Goal: Information Seeking & Learning: Learn about a topic

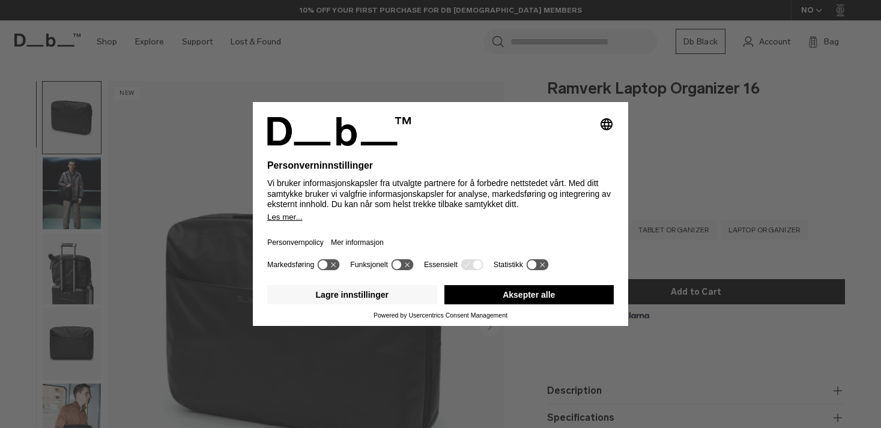
click at [564, 296] on button "Aksepter alle" at bounding box center [529, 294] width 170 height 19
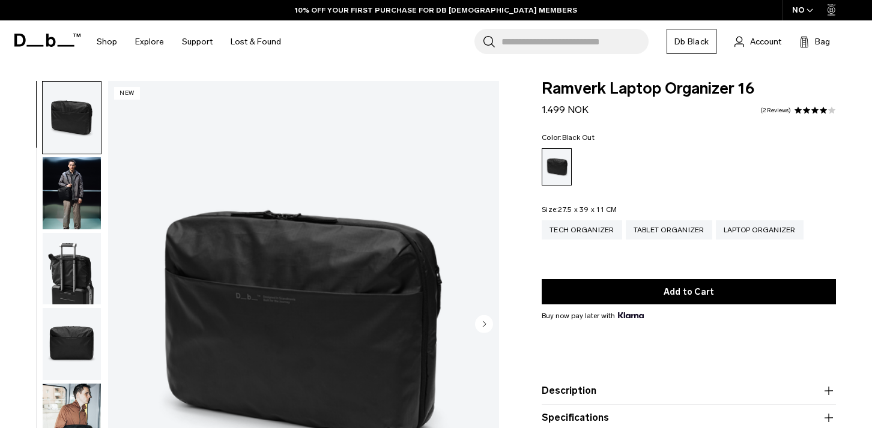
click at [66, 202] on img "button" at bounding box center [72, 193] width 58 height 72
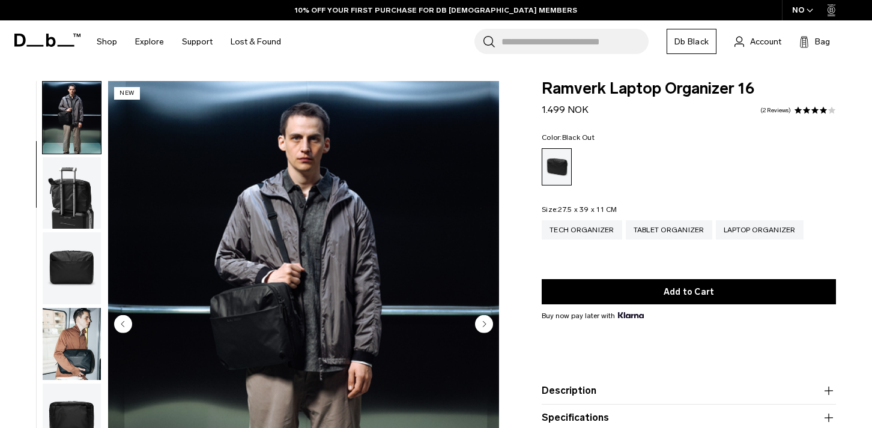
click at [69, 249] on img "button" at bounding box center [72, 268] width 58 height 72
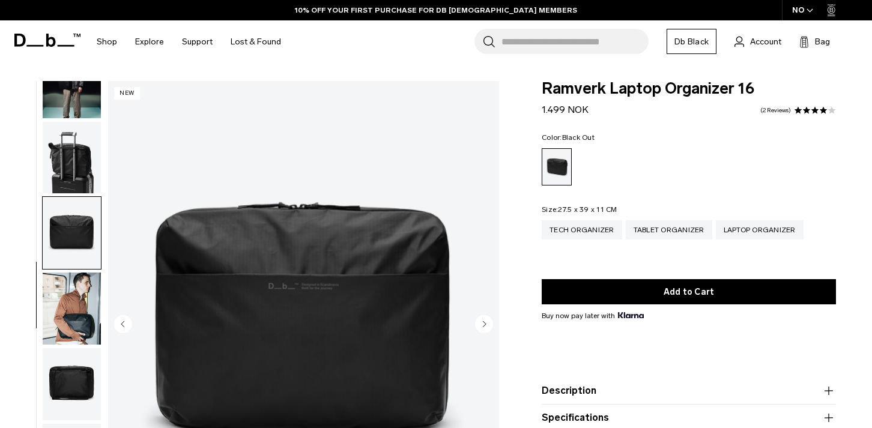
scroll to position [114, 0]
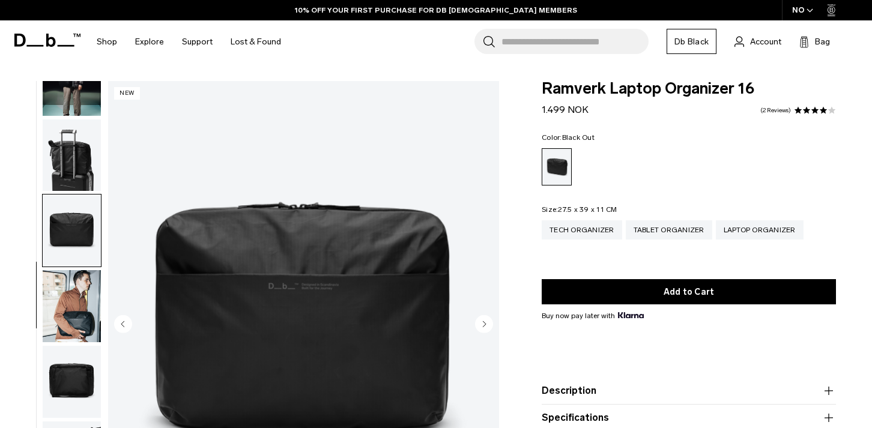
click at [80, 307] on img "button" at bounding box center [72, 306] width 58 height 72
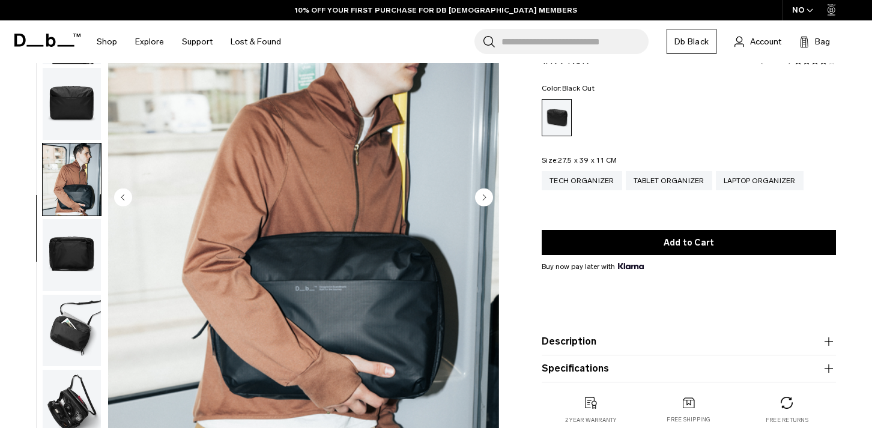
scroll to position [217, 0]
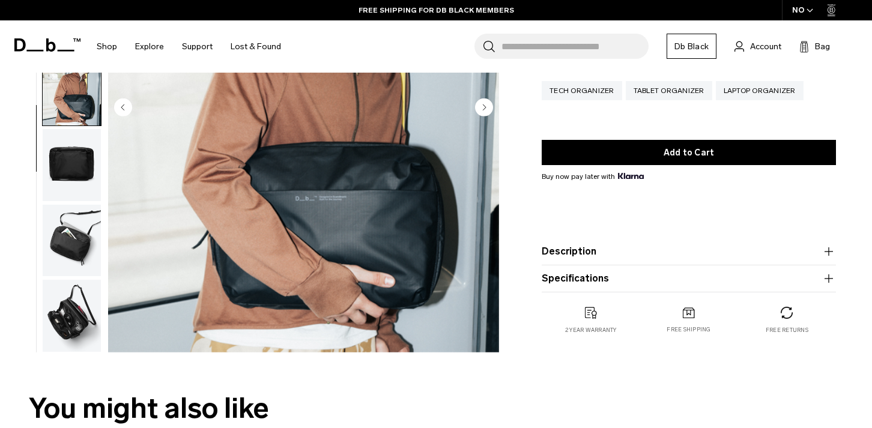
click at [91, 324] on img "button" at bounding box center [72, 316] width 58 height 72
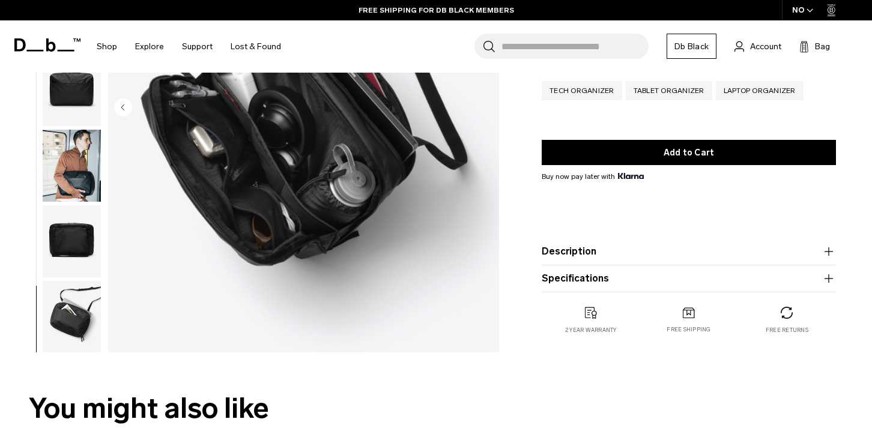
click at [89, 322] on img "button" at bounding box center [72, 317] width 58 height 72
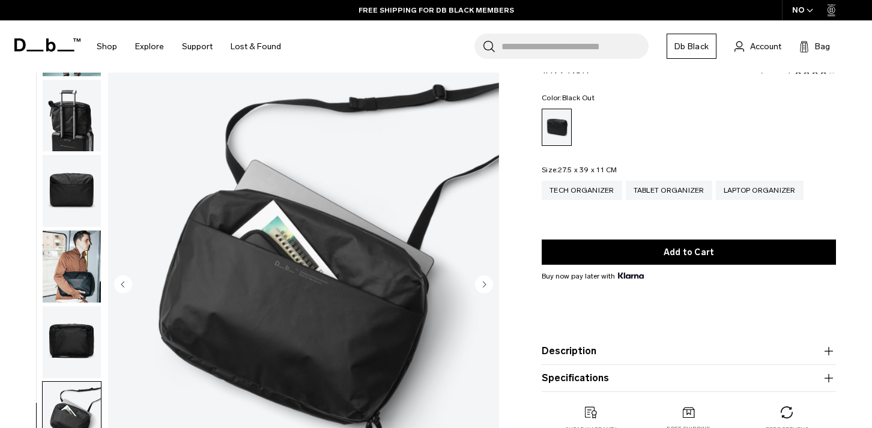
scroll to position [0, 0]
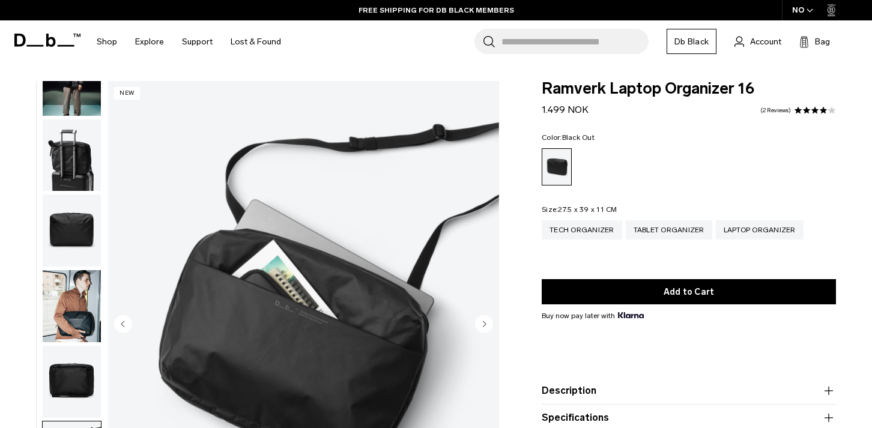
click at [56, 226] on img "button" at bounding box center [72, 231] width 58 height 72
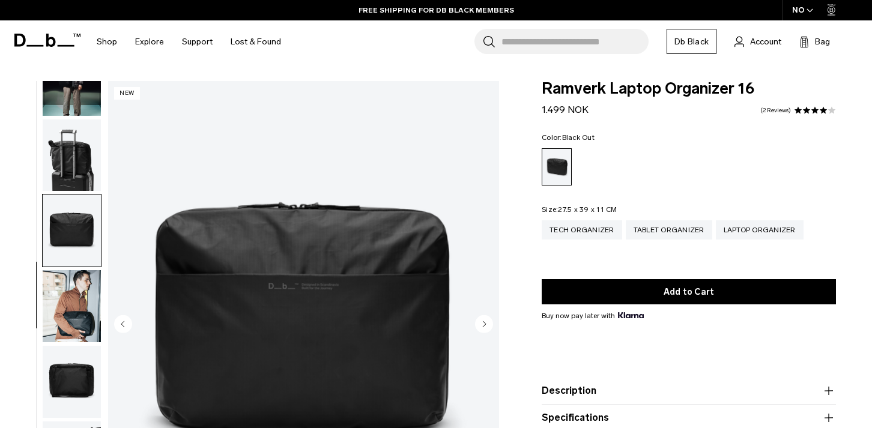
click at [59, 177] on img "button" at bounding box center [72, 156] width 58 height 72
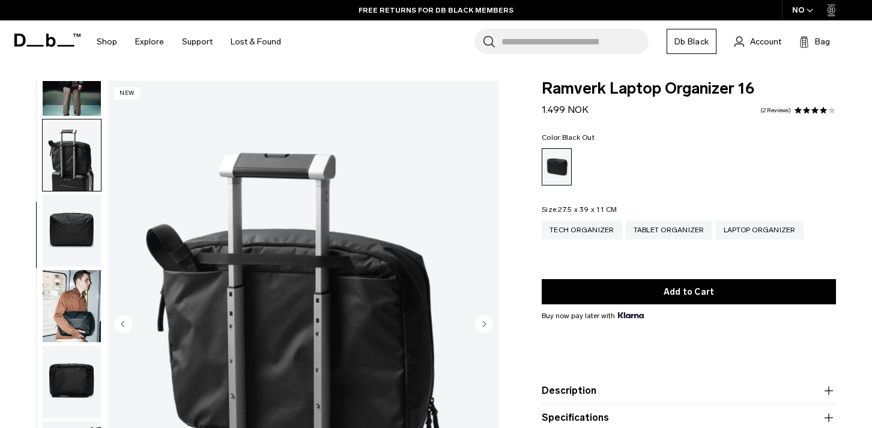
click at [67, 130] on img "button" at bounding box center [72, 156] width 58 height 72
click at [67, 232] on img "button" at bounding box center [72, 231] width 58 height 72
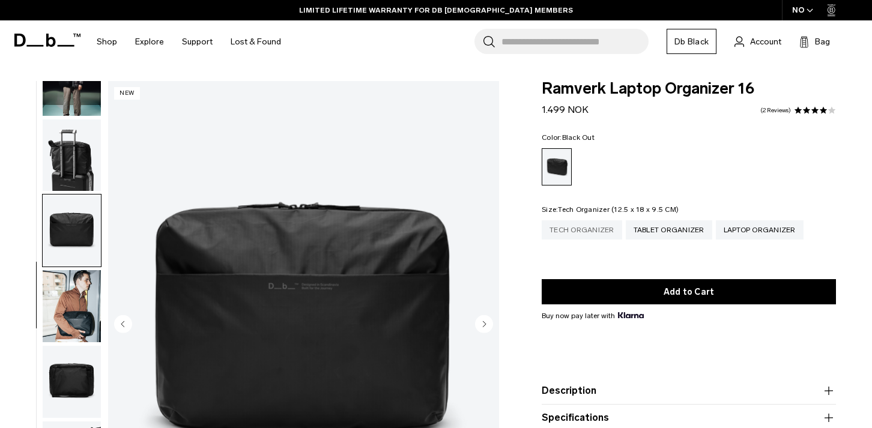
click at [596, 231] on div "Tech Organizer" at bounding box center [582, 229] width 80 height 19
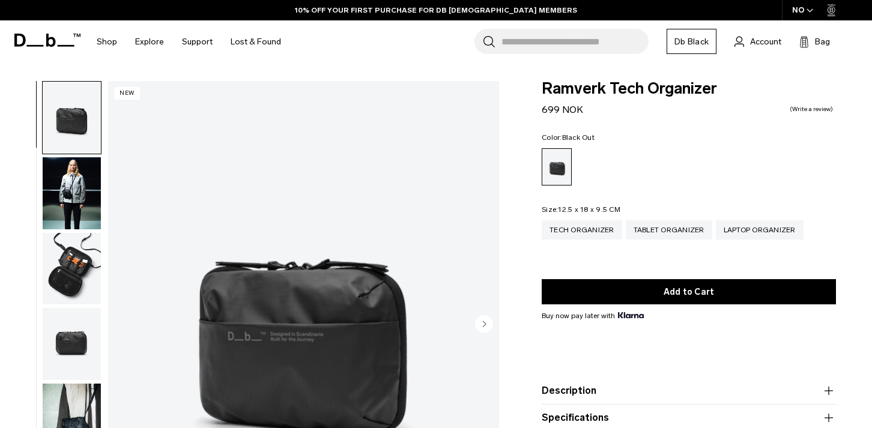
click at [87, 265] on img "button" at bounding box center [72, 269] width 58 height 72
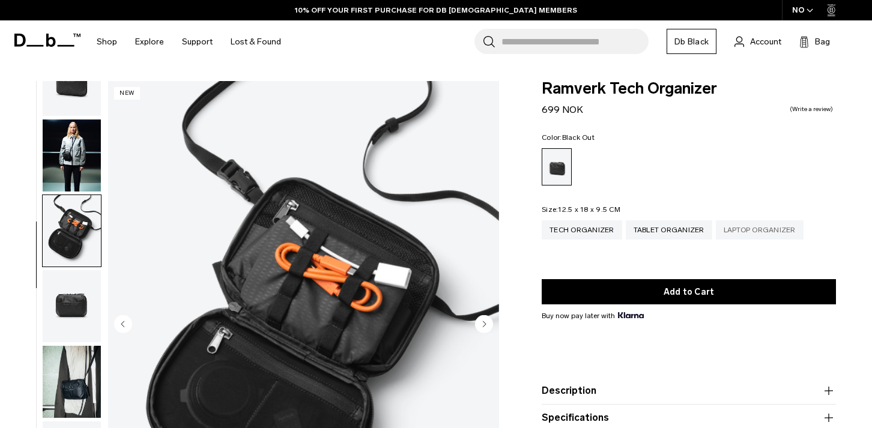
click at [746, 236] on div "Laptop Organizer" at bounding box center [760, 229] width 88 height 19
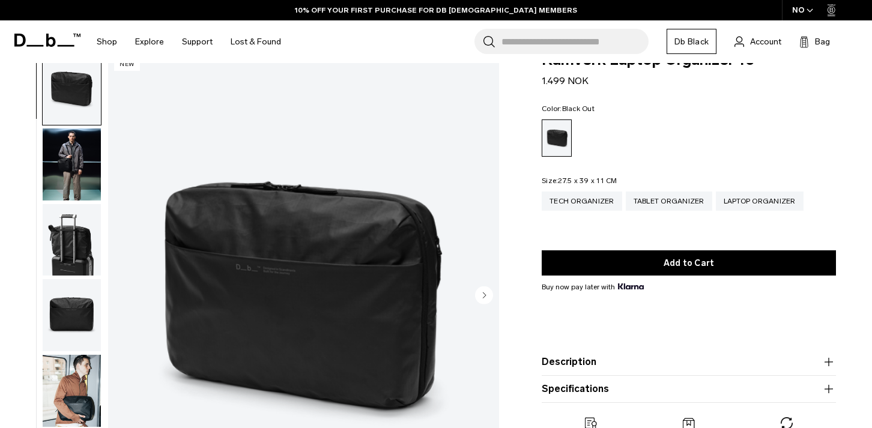
scroll to position [96, 0]
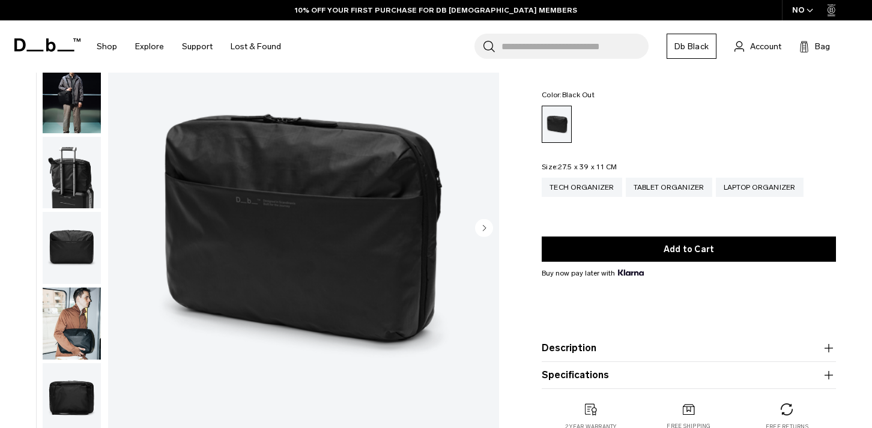
click at [43, 319] on img "button" at bounding box center [72, 324] width 58 height 72
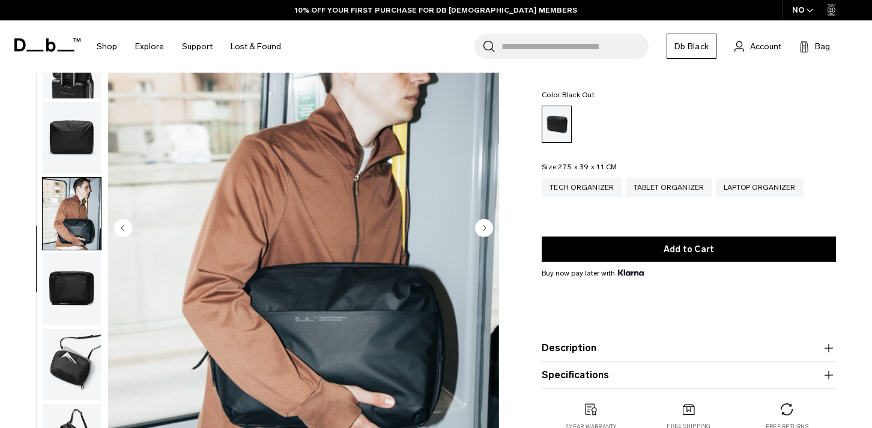
scroll to position [114, 0]
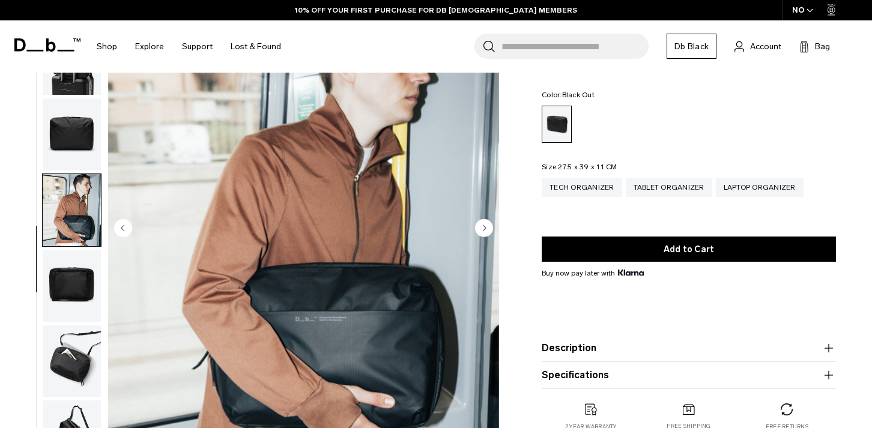
click at [59, 332] on img "button" at bounding box center [72, 361] width 58 height 72
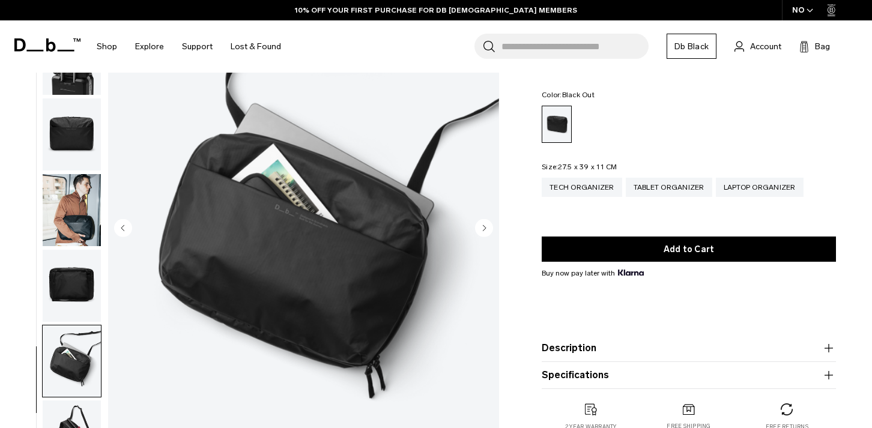
click at [56, 362] on img "button" at bounding box center [72, 361] width 58 height 72
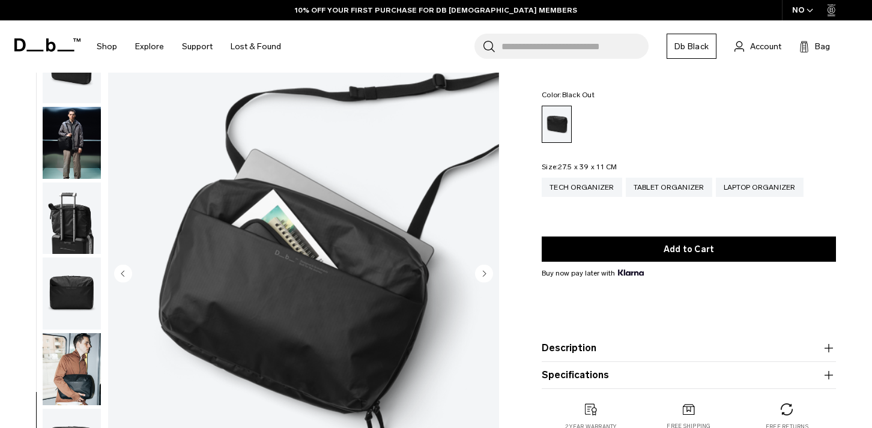
scroll to position [0, 0]
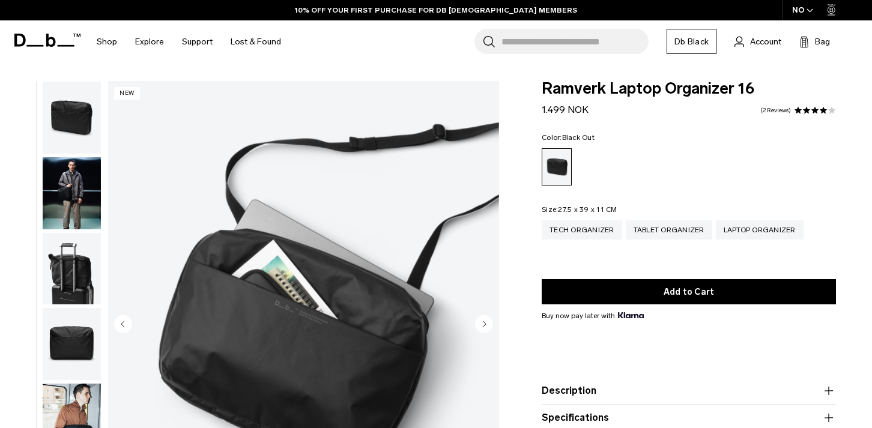
click at [69, 175] on img "button" at bounding box center [72, 193] width 58 height 72
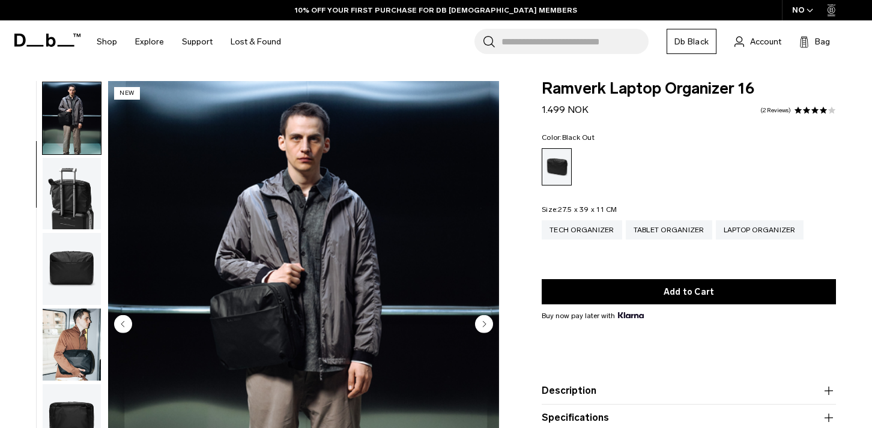
scroll to position [76, 0]
click at [61, 96] on img "button" at bounding box center [72, 118] width 58 height 72
click at [71, 192] on img "button" at bounding box center [72, 193] width 58 height 72
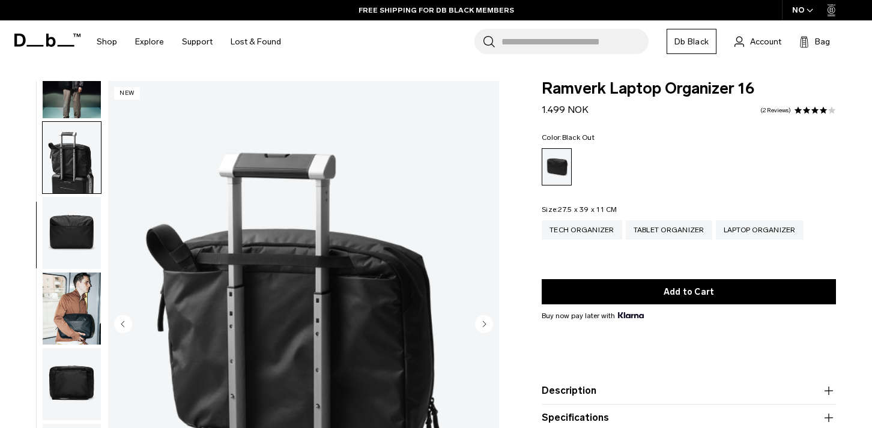
scroll to position [114, 0]
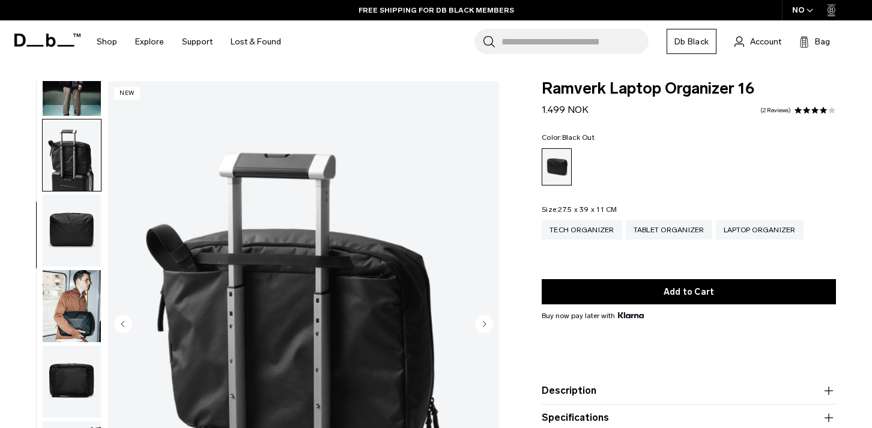
click at [76, 230] on img "button" at bounding box center [72, 231] width 58 height 72
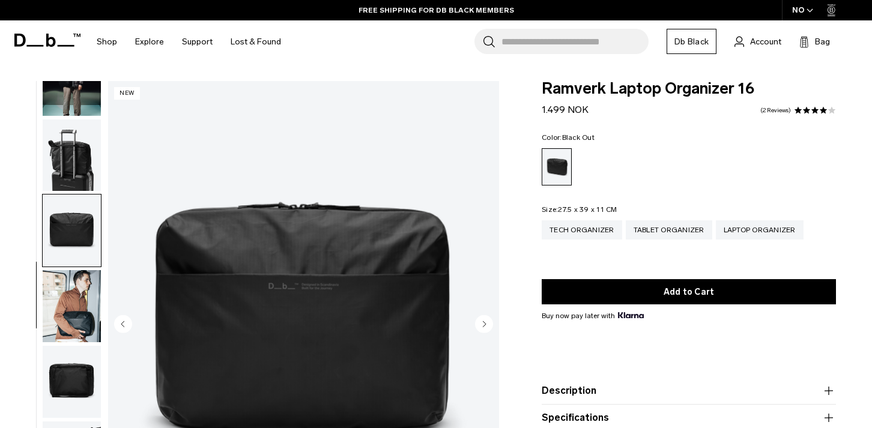
click at [81, 169] on img "button" at bounding box center [72, 156] width 58 height 72
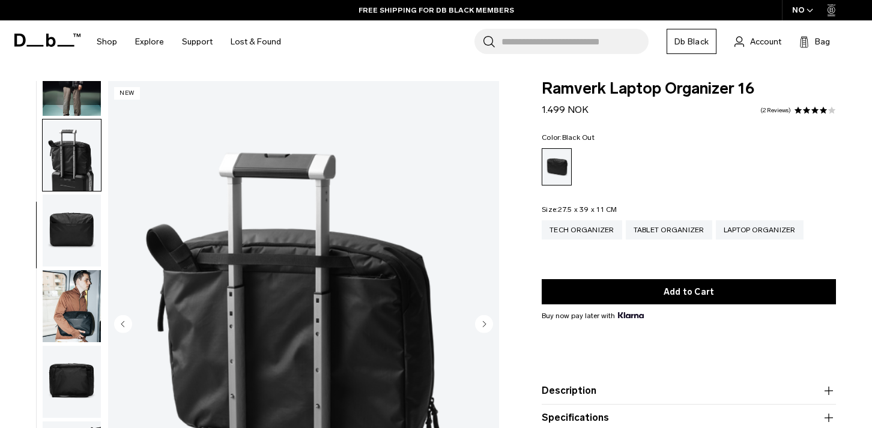
click at [75, 101] on img "button" at bounding box center [72, 80] width 58 height 72
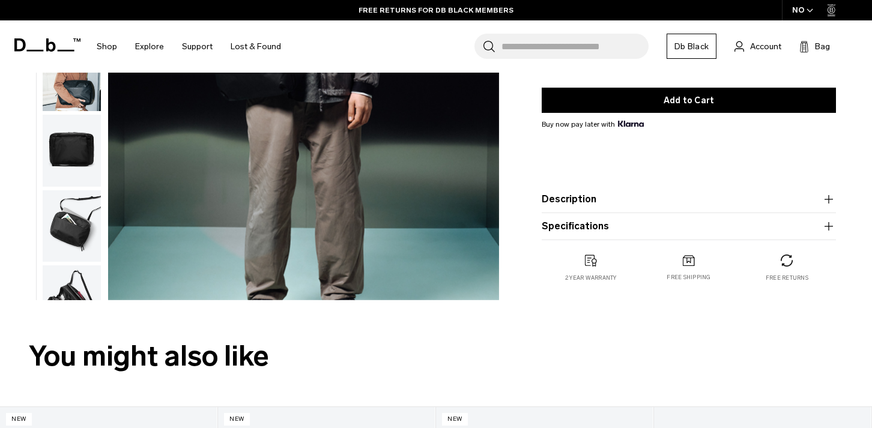
scroll to position [267, 0]
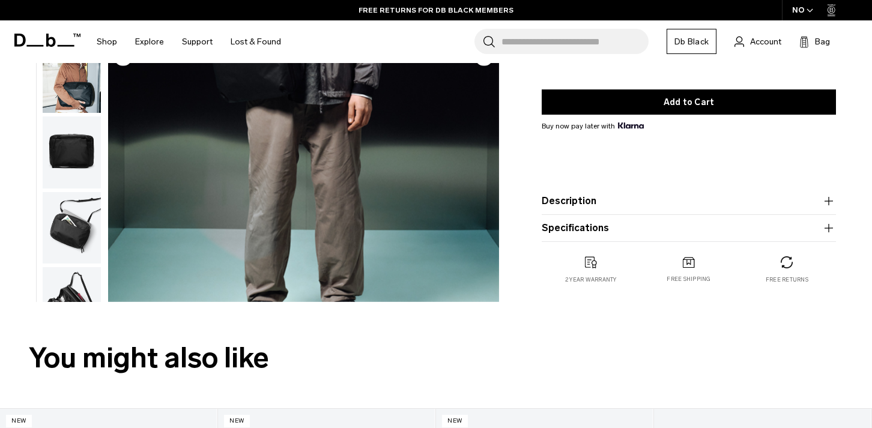
click at [659, 211] on product-accordion "Description Constructed to make life on the move effortless, the Ramverk Laptop…" at bounding box center [689, 201] width 294 height 27
click at [656, 198] on button "Description" at bounding box center [689, 201] width 294 height 14
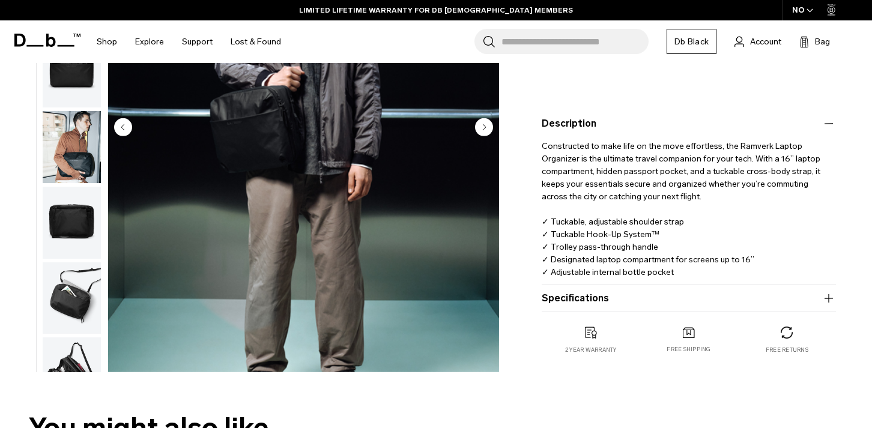
click at [662, 291] on button "Specifications" at bounding box center [689, 298] width 294 height 14
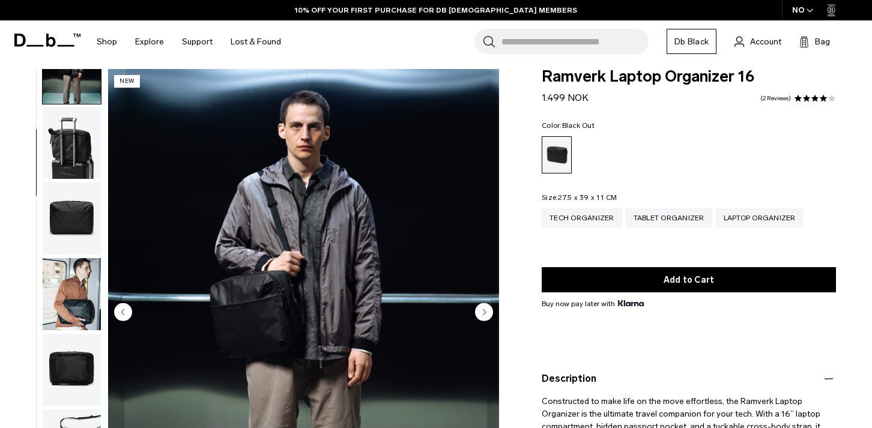
scroll to position [0, 0]
